Goal: Find specific page/section

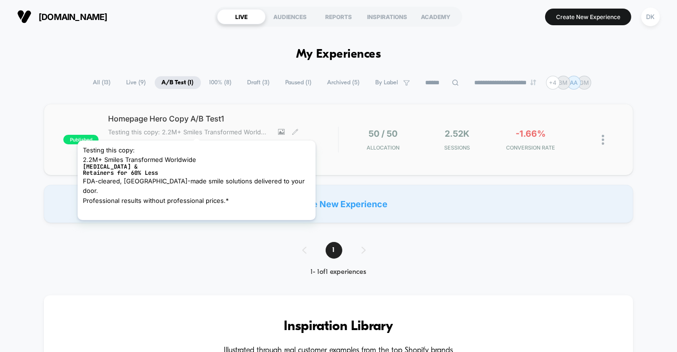
click at [175, 129] on span "Testing this copy: 2.2M+ Smiles Transformed WorldwideClear Aligners &Retainers …" at bounding box center [189, 132] width 163 height 8
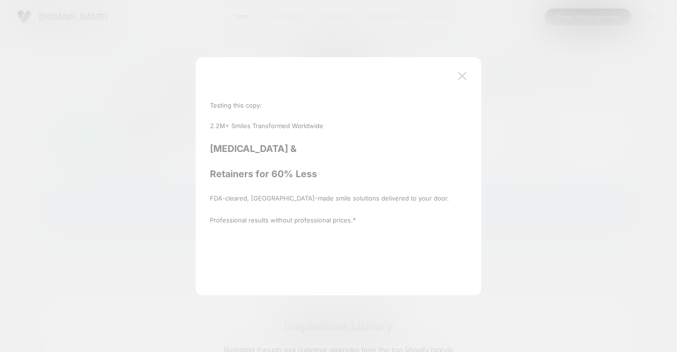
click at [463, 76] on img at bounding box center [462, 76] width 9 height 8
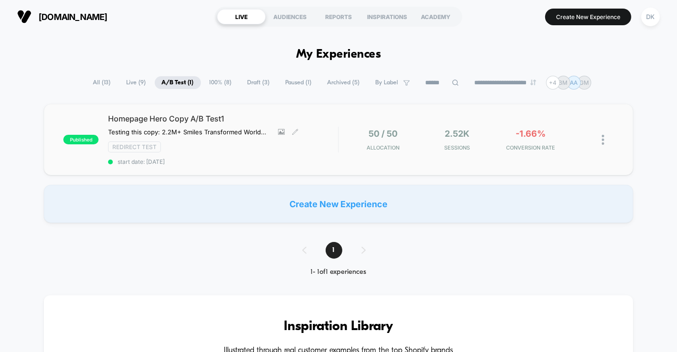
click at [291, 151] on div "Homepage Hero Copy A/B Test1 Testing this copy: 2.2M+ Smiles Transformed Worldw…" at bounding box center [223, 139] width 230 height 51
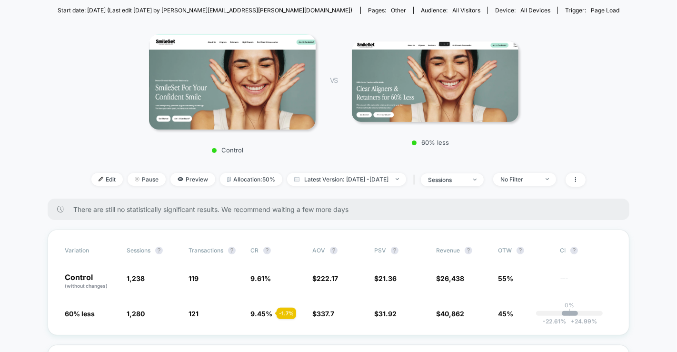
scroll to position [138, 0]
